Goal: Task Accomplishment & Management: Manage account settings

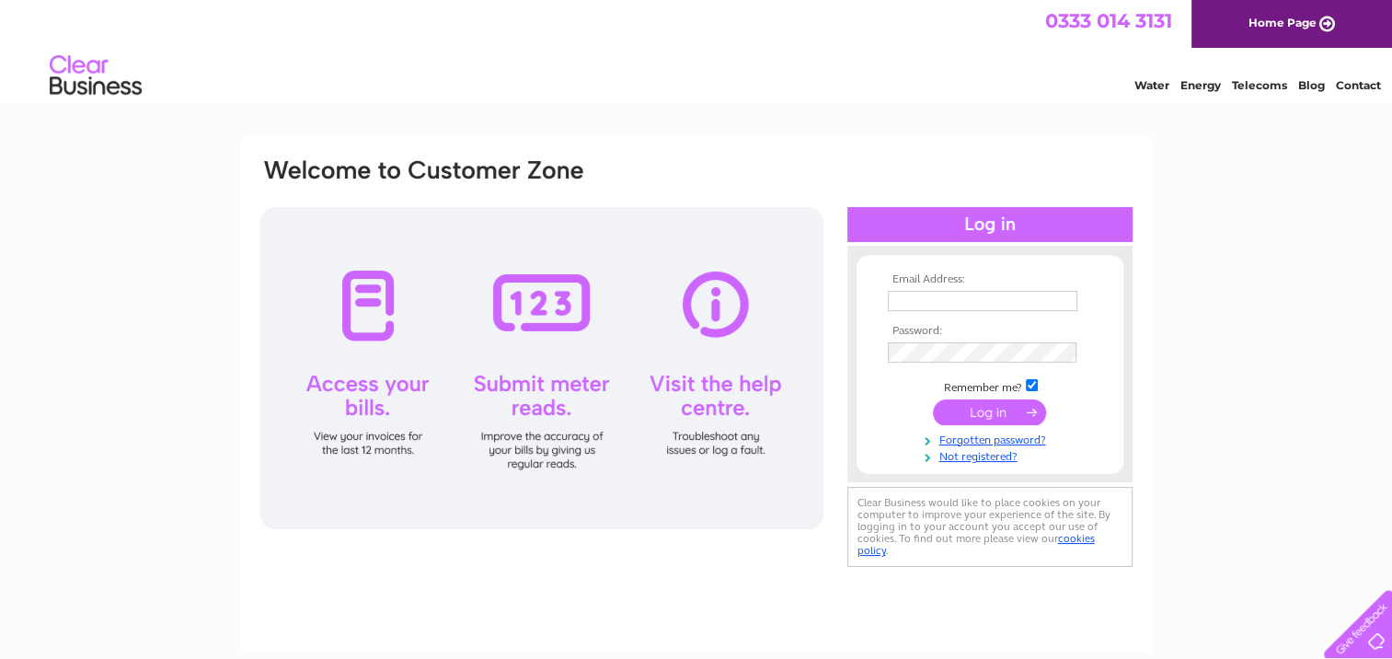
type input "[EMAIL_ADDRESS][DOMAIN_NAME]"
click at [995, 411] on input "submit" at bounding box center [989, 412] width 113 height 26
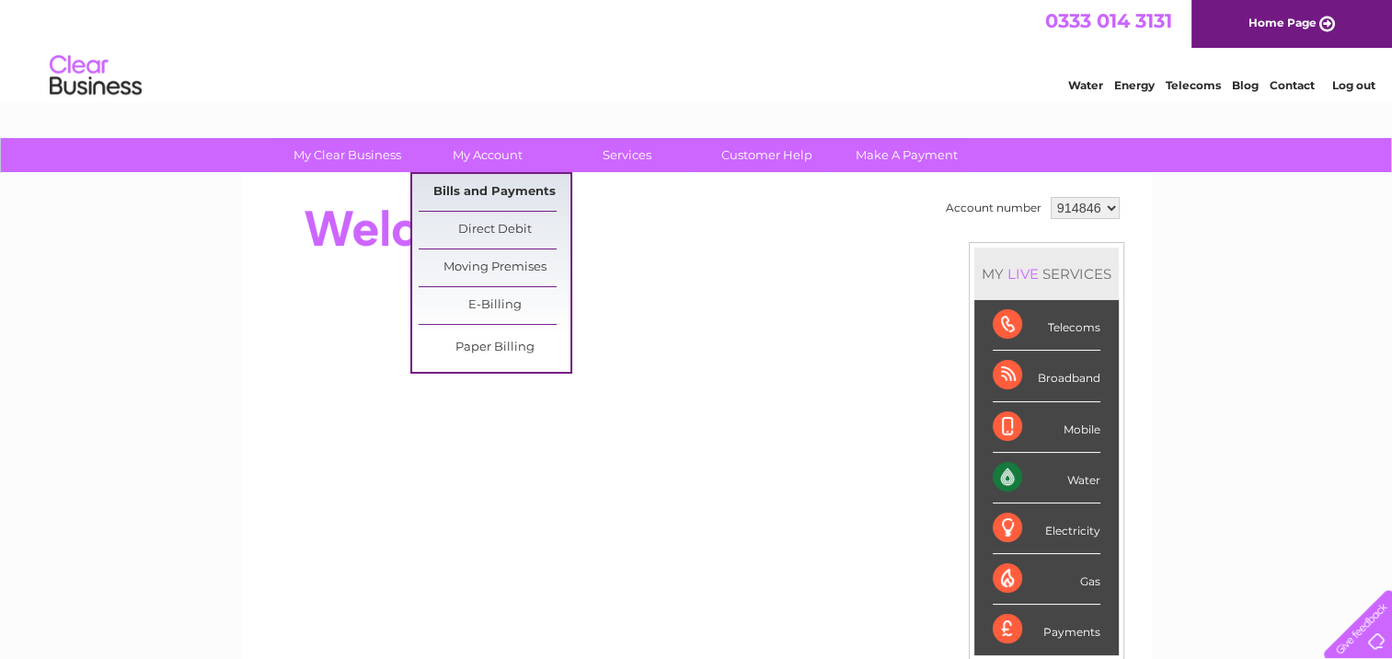
click at [492, 187] on link "Bills and Payments" at bounding box center [495, 192] width 152 height 37
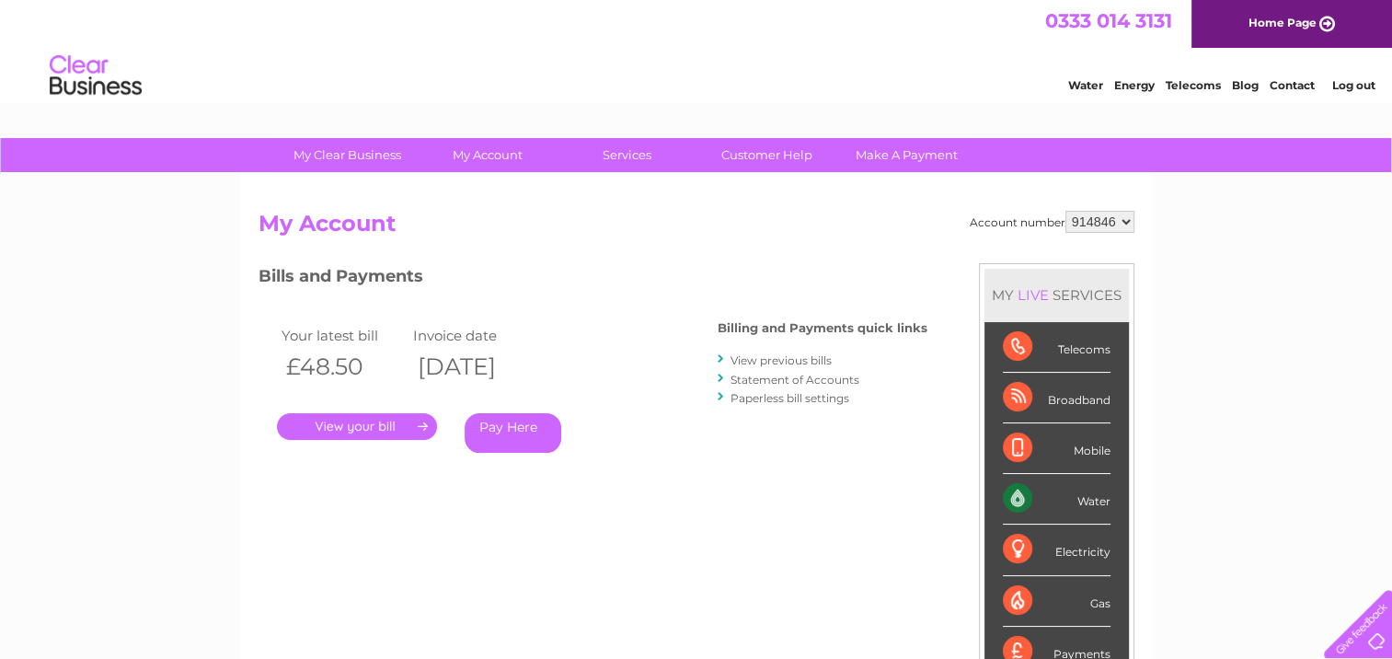
click at [363, 430] on link "." at bounding box center [357, 426] width 160 height 27
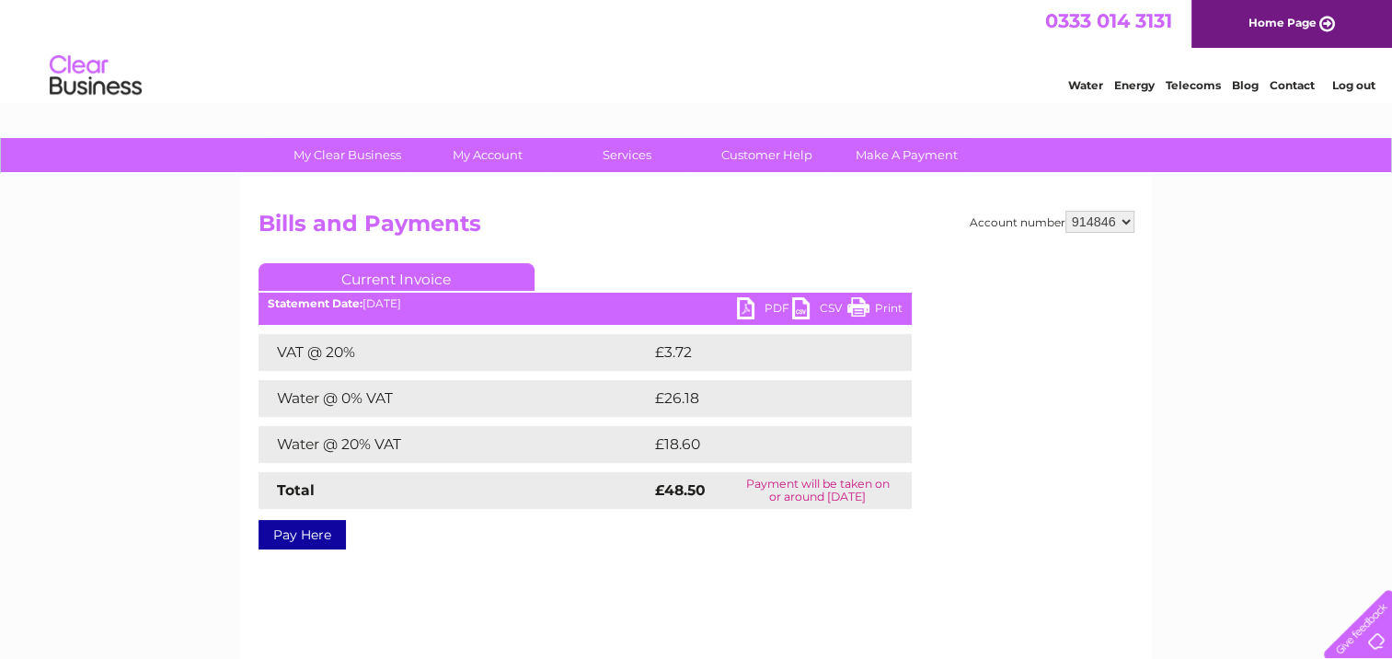
click at [755, 299] on link "PDF" at bounding box center [764, 310] width 55 height 27
